Goal: Navigation & Orientation: Understand site structure

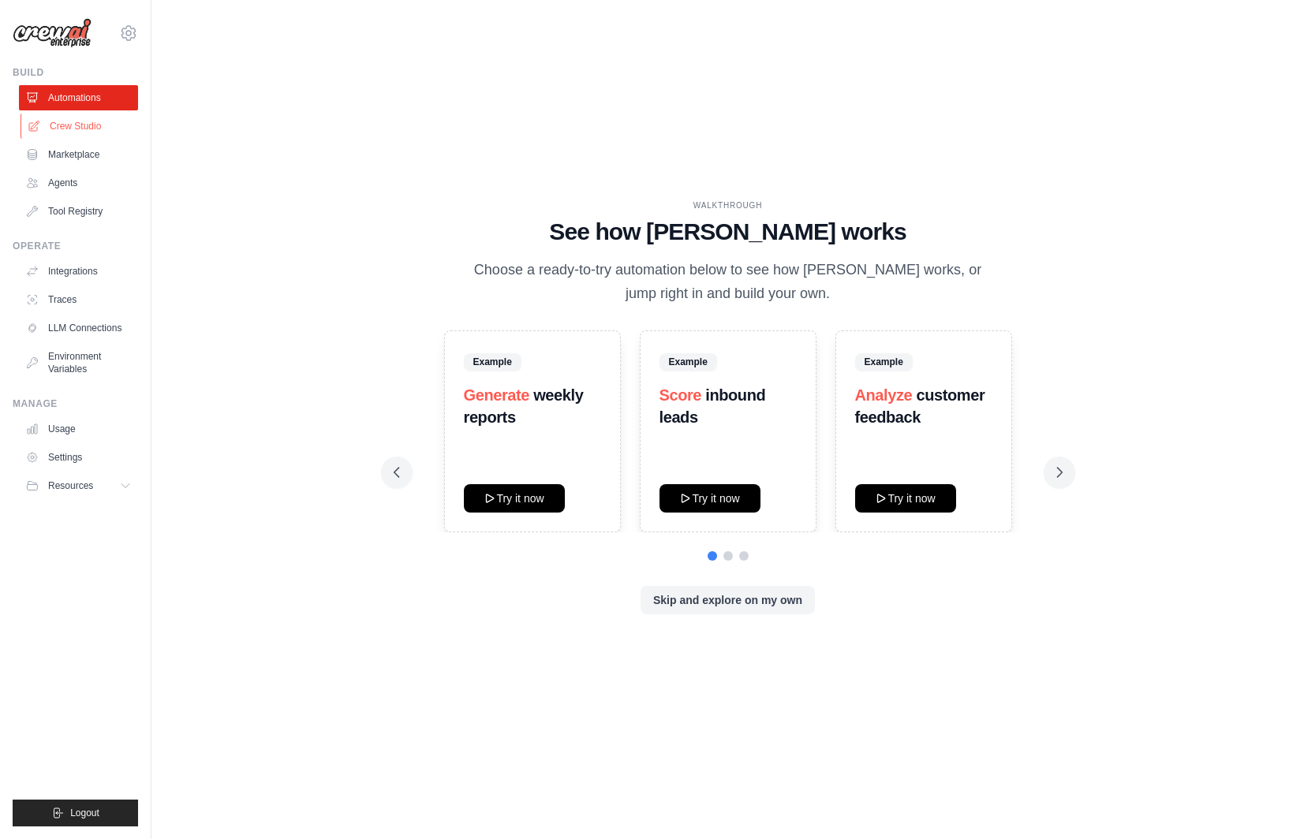
click at [91, 124] on link "Crew Studio" at bounding box center [80, 126] width 119 height 25
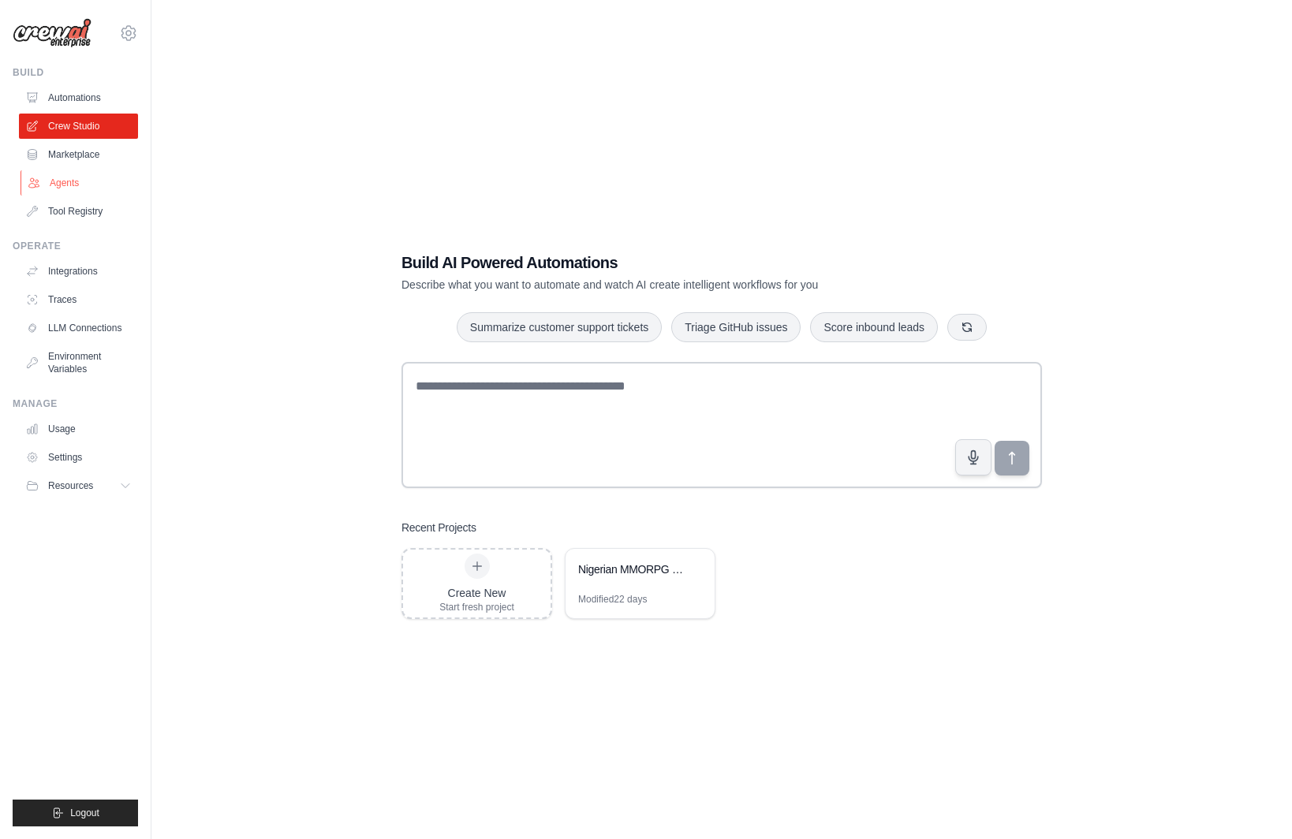
click at [77, 178] on link "Agents" at bounding box center [80, 182] width 119 height 25
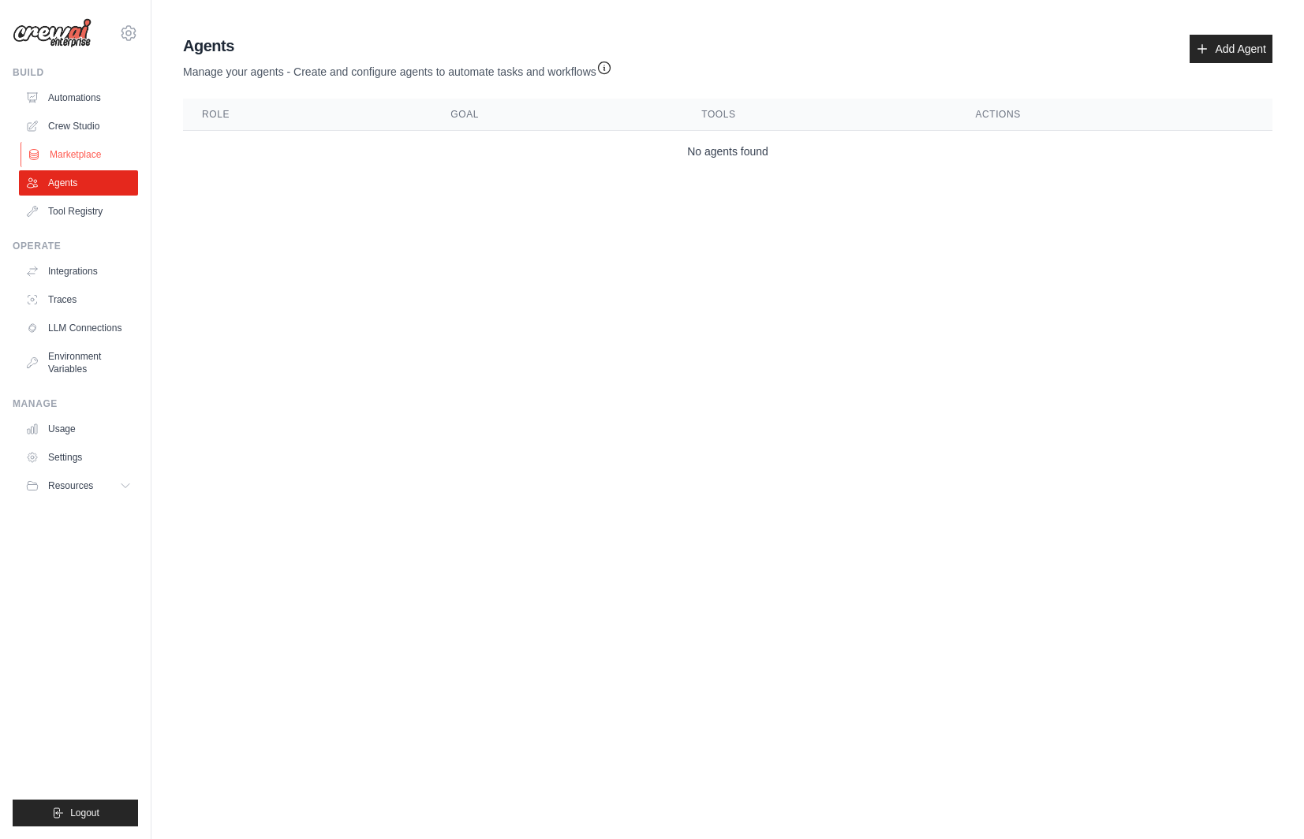
click at [80, 151] on link "Marketplace" at bounding box center [80, 154] width 119 height 25
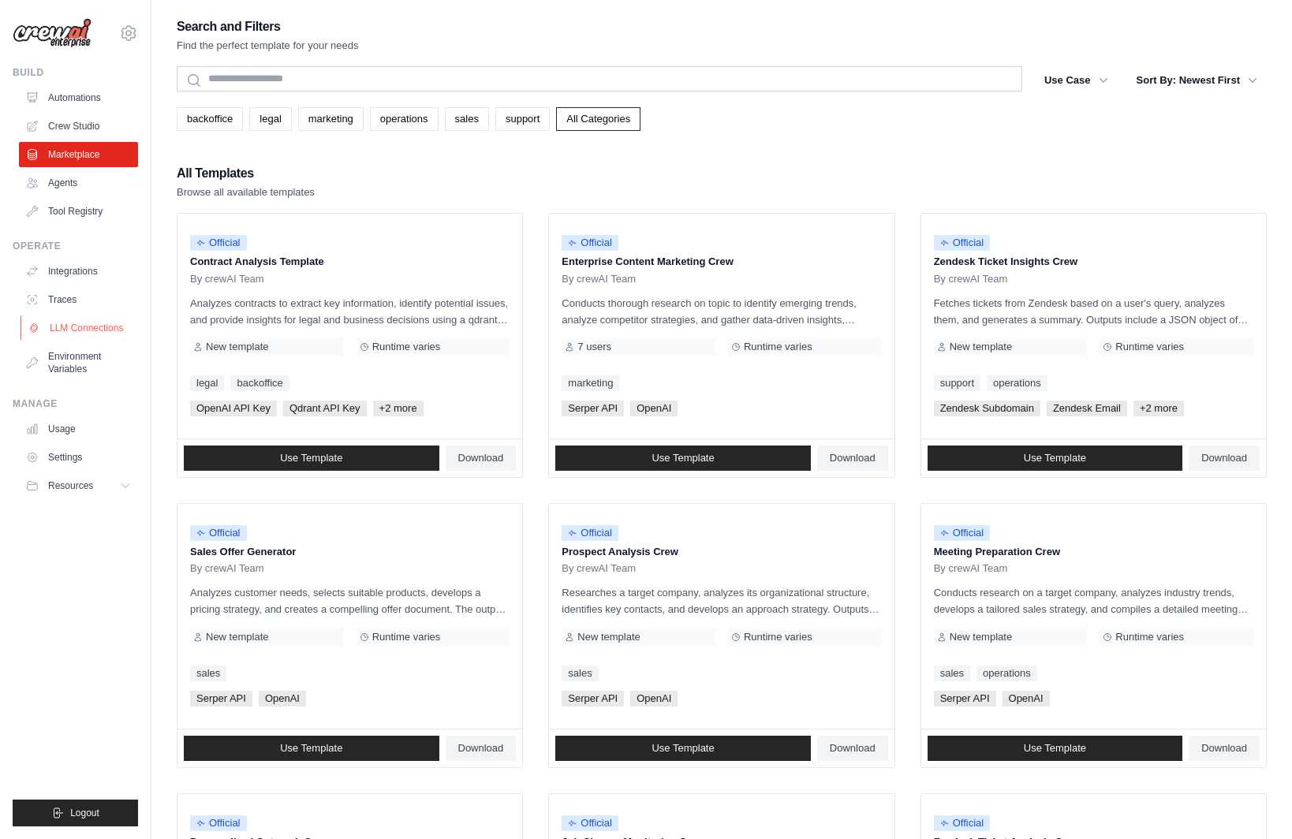
click at [98, 332] on link "LLM Connections" at bounding box center [80, 328] width 119 height 25
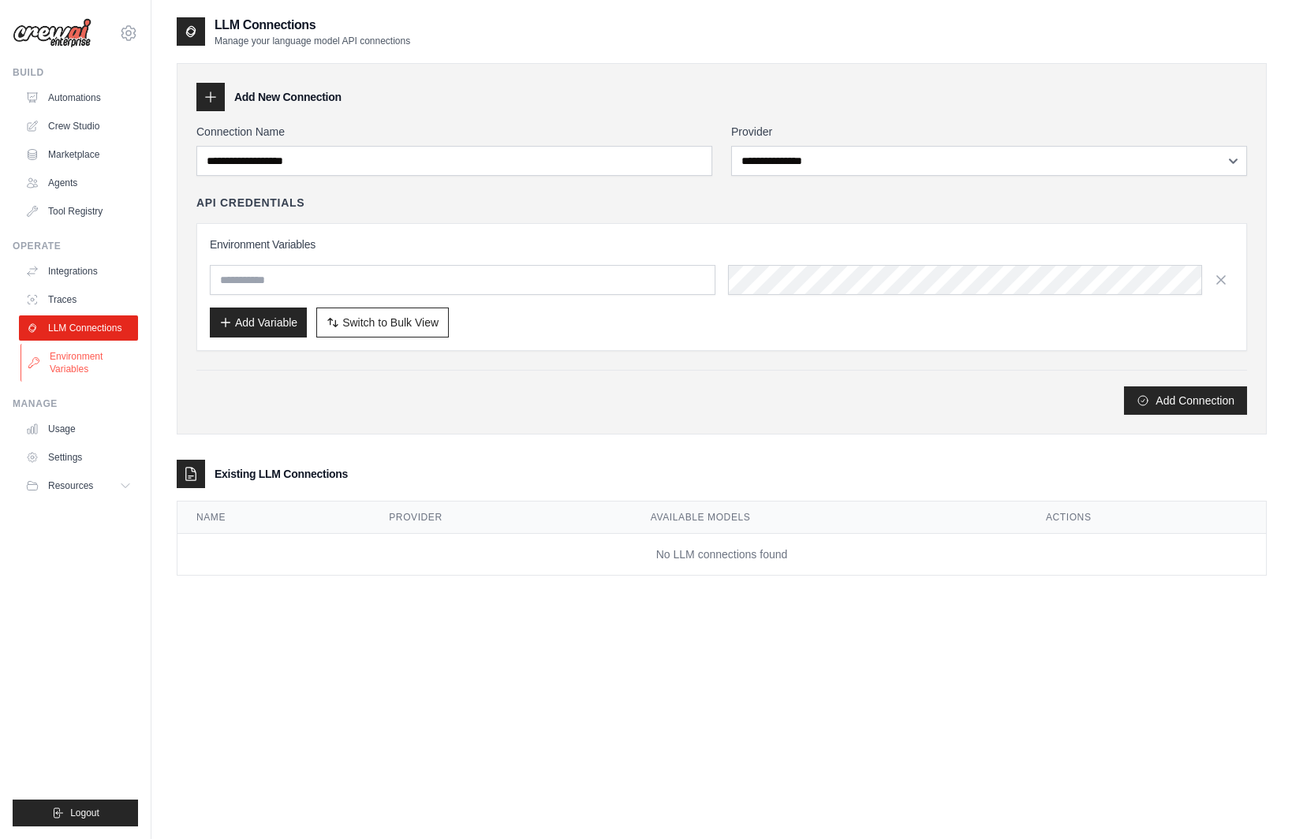
click at [65, 365] on link "Environment Variables" at bounding box center [80, 363] width 119 height 38
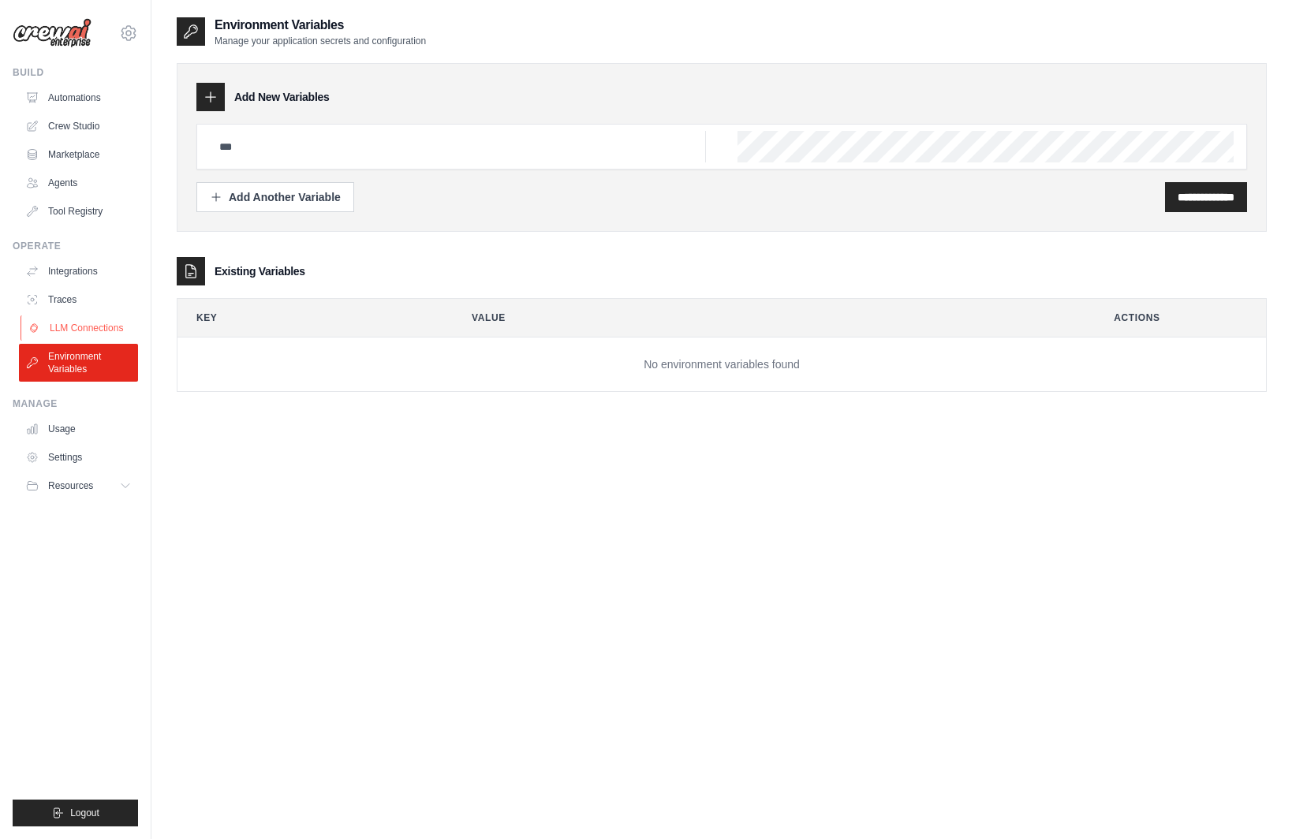
click at [93, 333] on link "LLM Connections" at bounding box center [80, 328] width 119 height 25
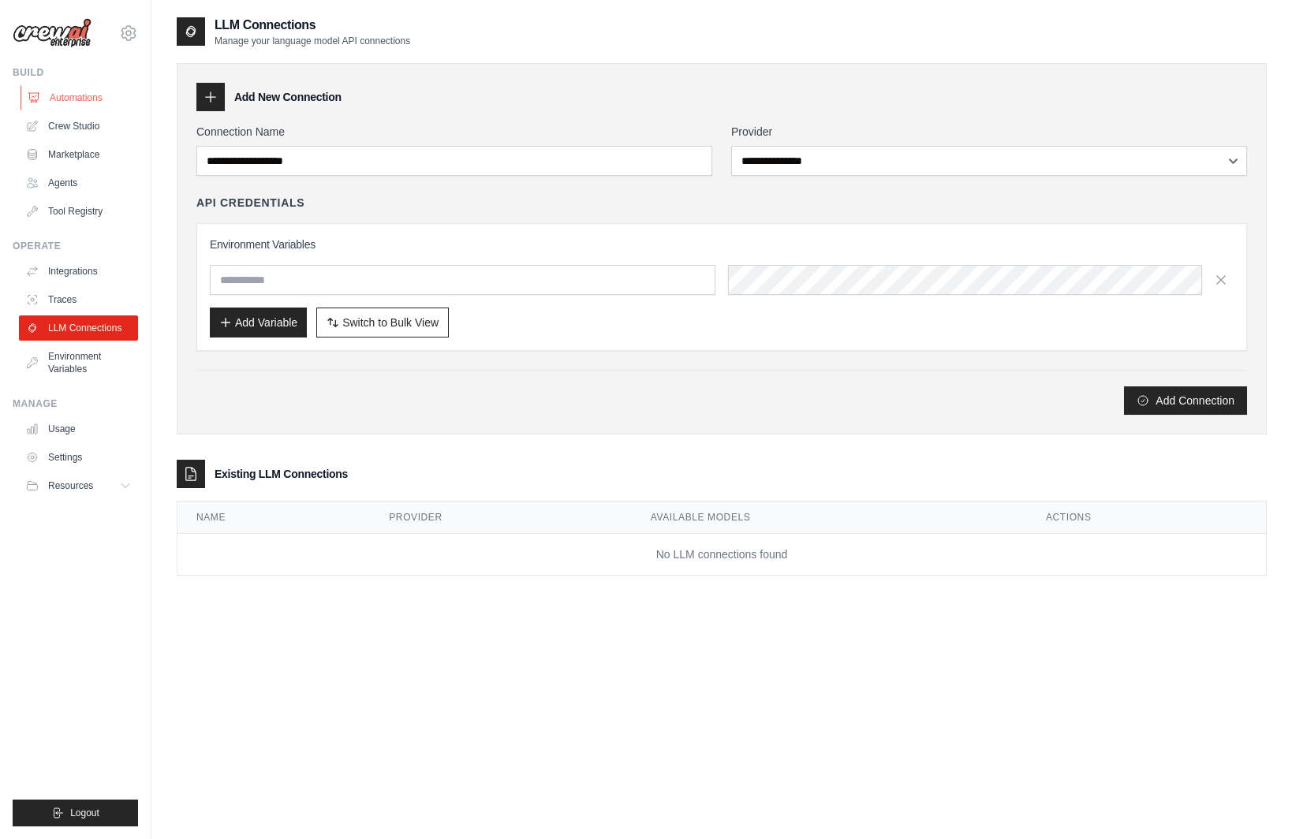
click at [80, 95] on link "Automations" at bounding box center [80, 97] width 119 height 25
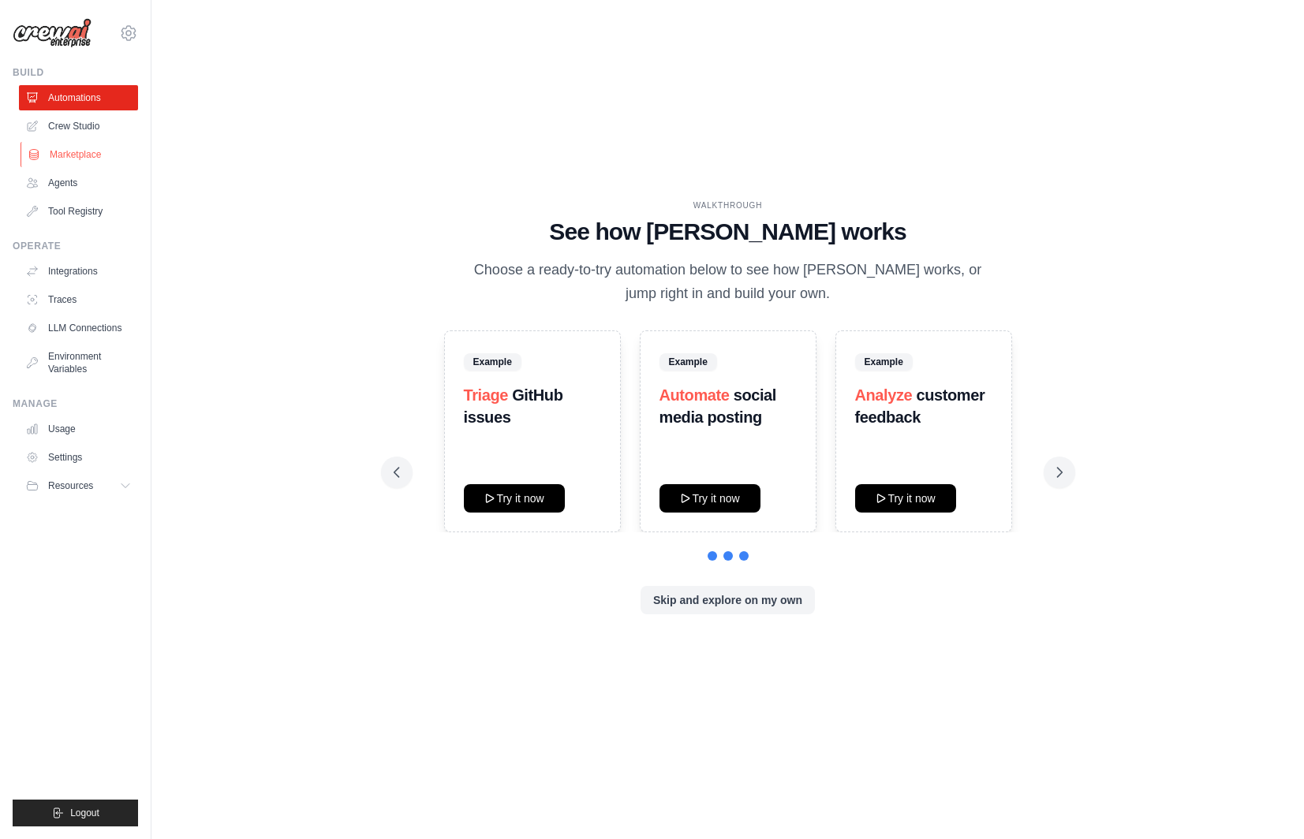
click at [66, 148] on link "Marketplace" at bounding box center [80, 154] width 119 height 25
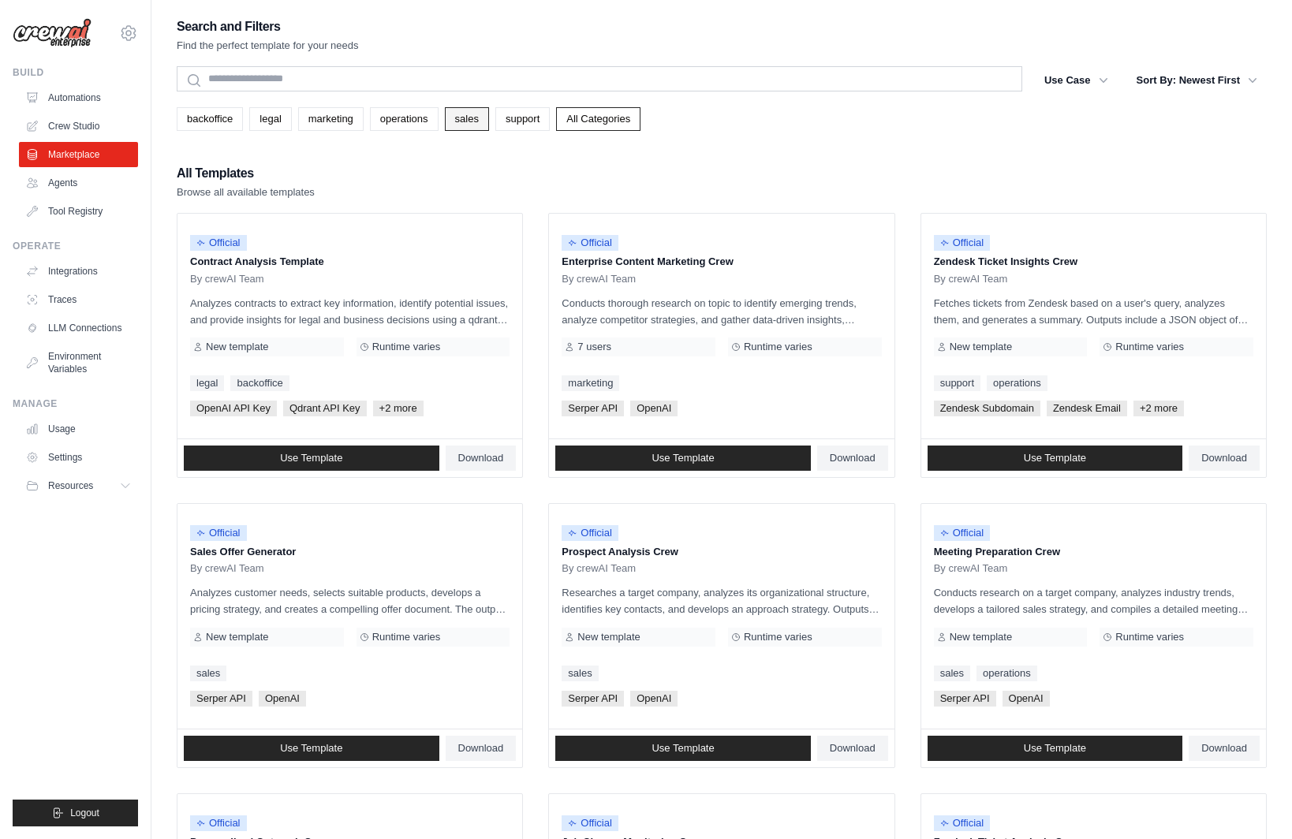
click at [469, 111] on link "sales" at bounding box center [467, 119] width 44 height 24
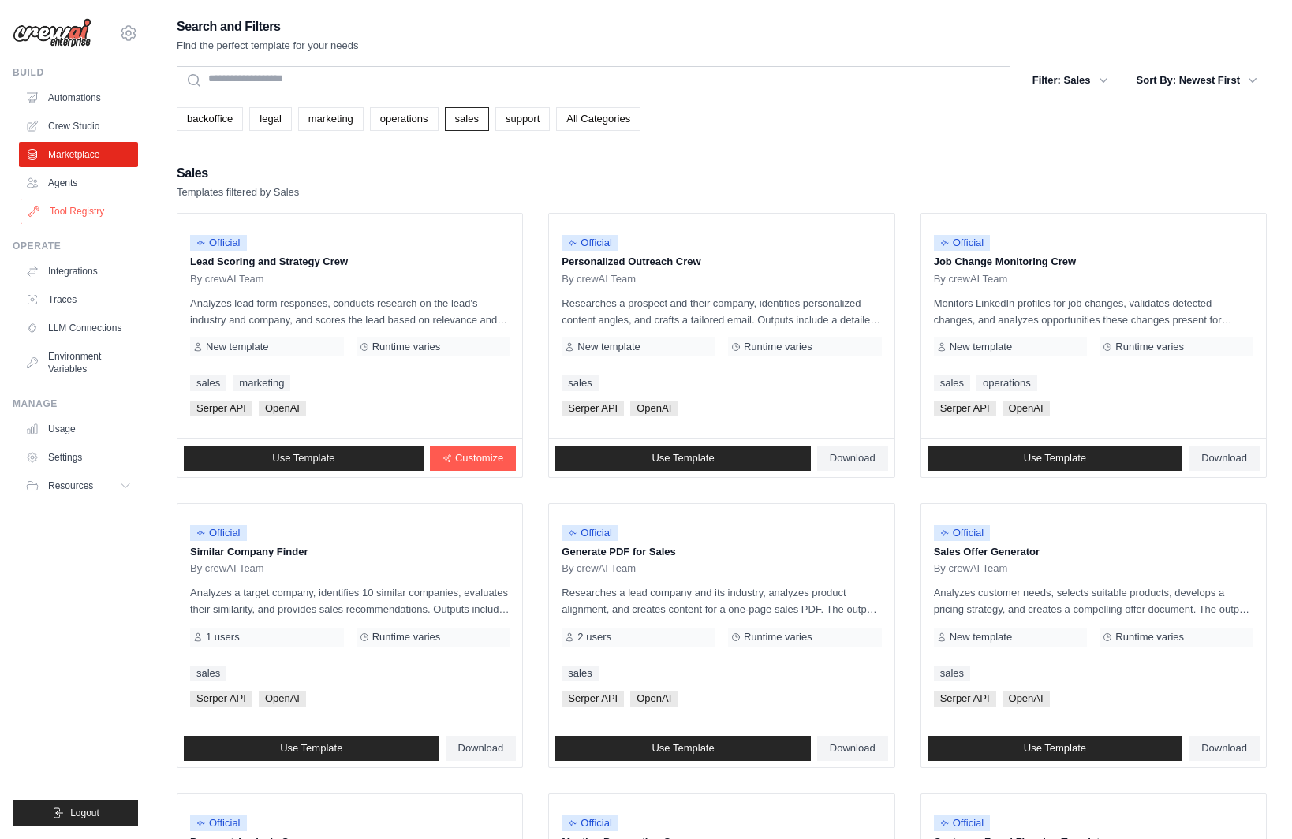
click at [74, 215] on link "Tool Registry" at bounding box center [80, 211] width 119 height 25
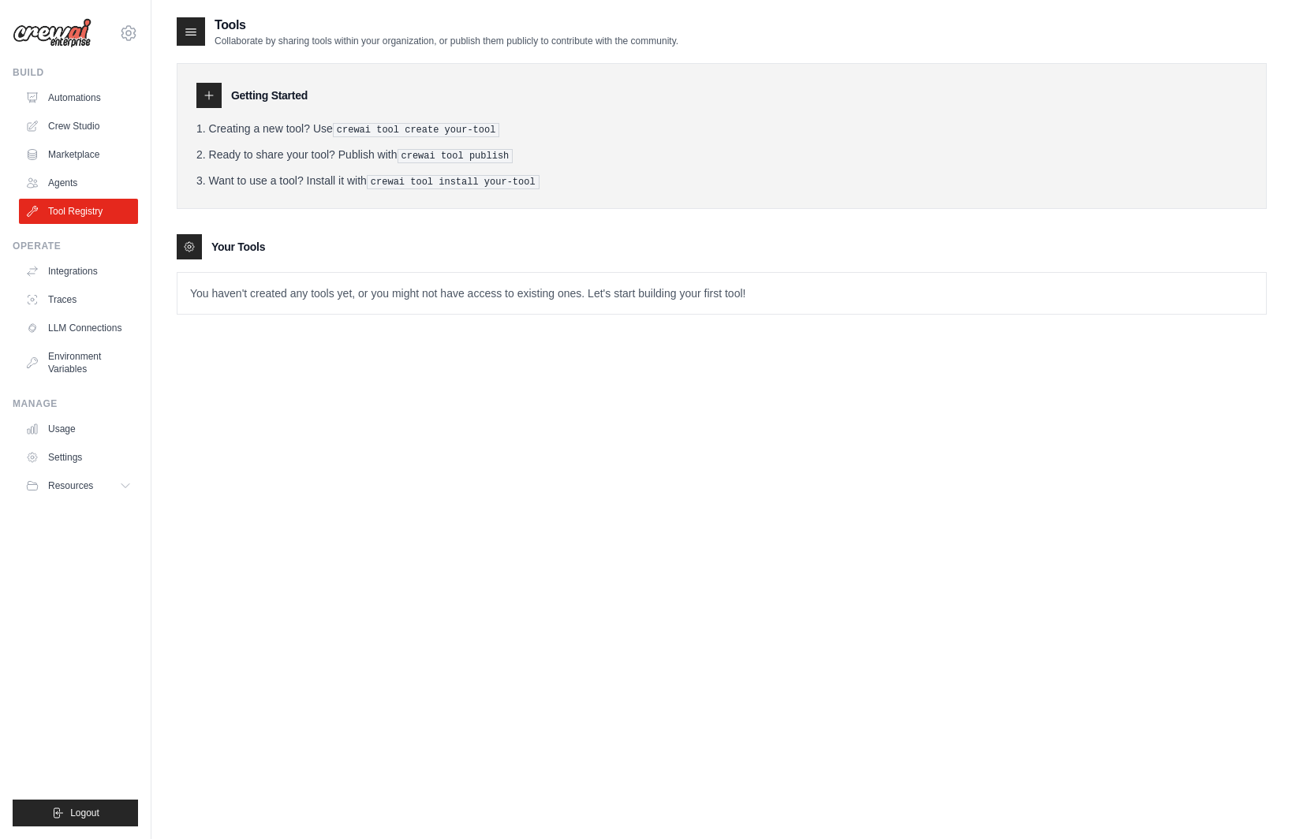
drag, startPoint x: 74, startPoint y: 214, endPoint x: 234, endPoint y: 156, distance: 169.5
click at [234, 156] on li "Ready to share your tool? Publish with crewai tool publish" at bounding box center [721, 155] width 1051 height 17
click at [58, 187] on link "Agents" at bounding box center [80, 182] width 119 height 25
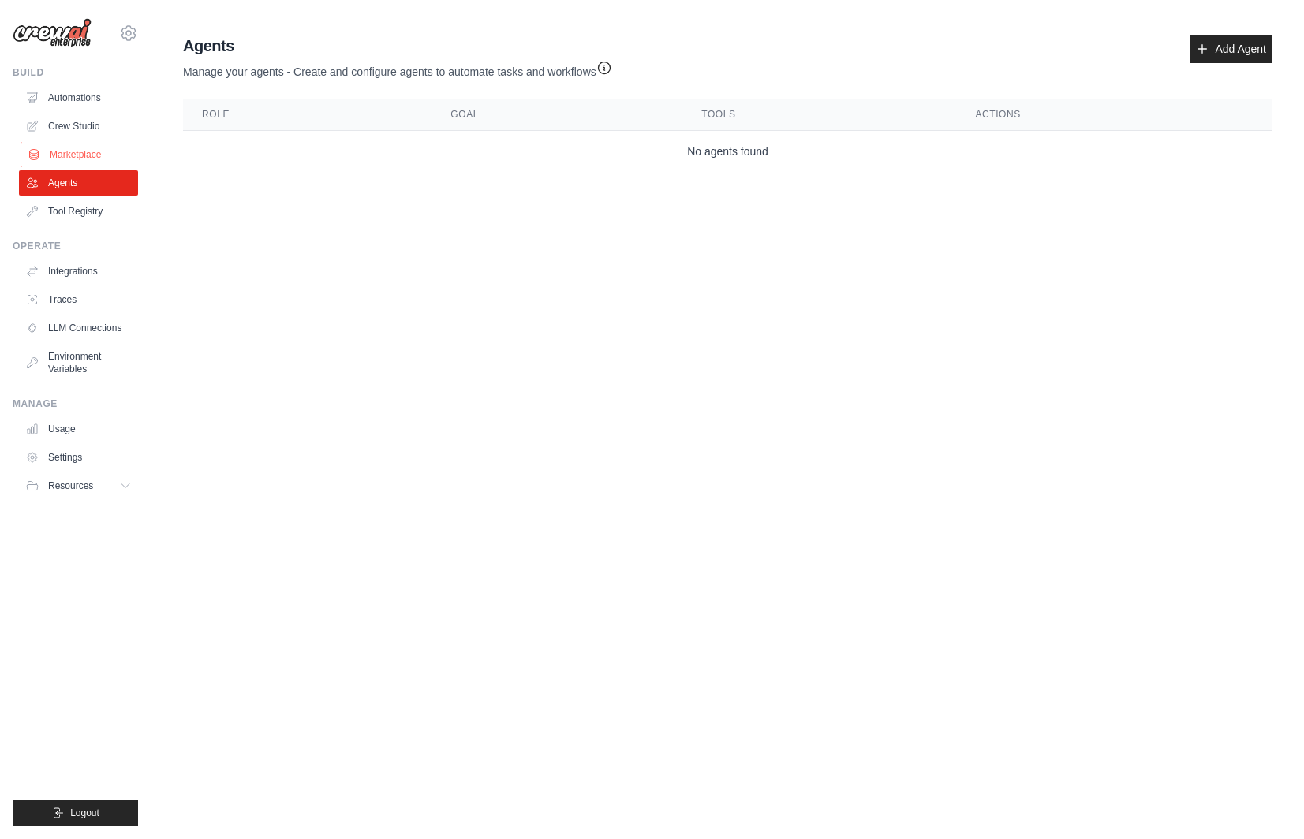
click at [82, 155] on link "Marketplace" at bounding box center [80, 154] width 119 height 25
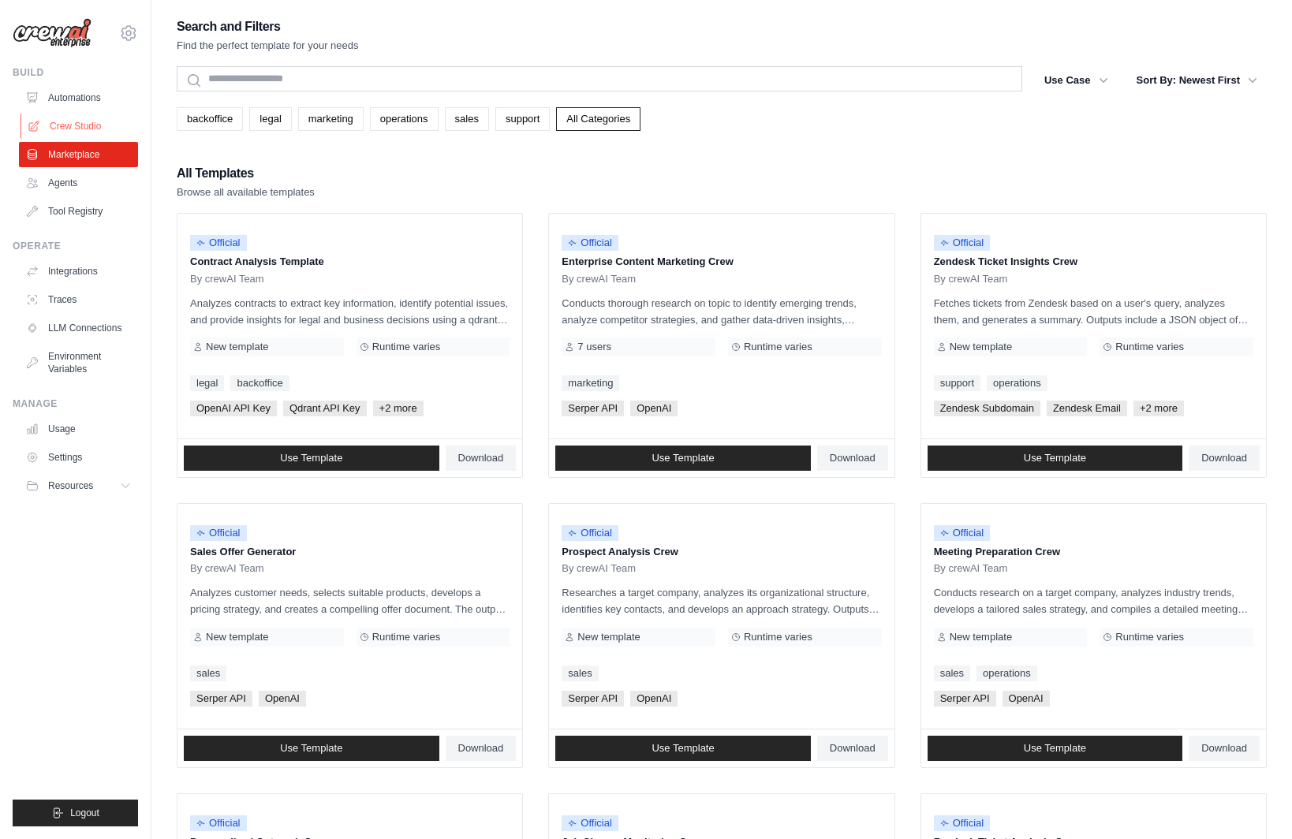
click at [88, 129] on link "Crew Studio" at bounding box center [80, 126] width 119 height 25
